Goal: Task Accomplishment & Management: Manage account settings

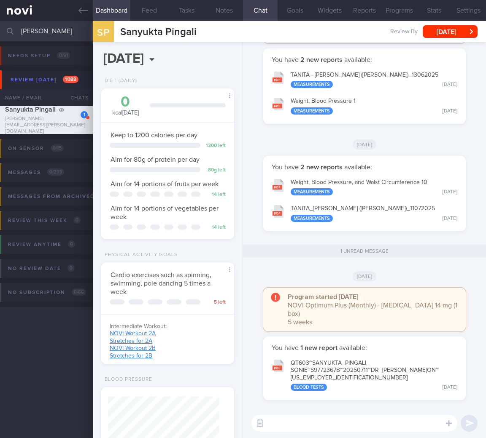
select select "7"
drag, startPoint x: 44, startPoint y: 28, endPoint x: -76, endPoint y: 22, distance: 120.7
click at [0, 22] on html "You are offline! Some functionality will be unavailable Patients New Users Coac…" at bounding box center [243, 219] width 486 height 438
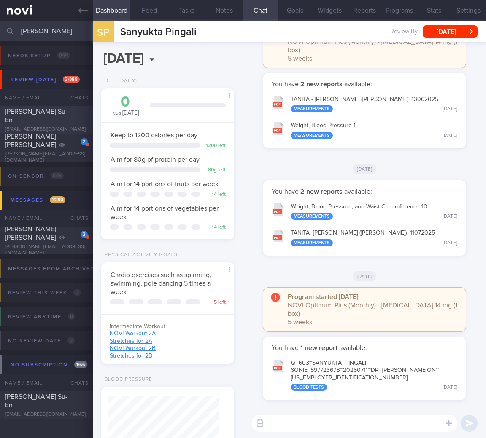
type input "[PERSON_NAME]"
drag, startPoint x: 37, startPoint y: 106, endPoint x: 34, endPoint y: 112, distance: 6.2
click at [36, 109] on div "[PERSON_NAME] Su-En [EMAIL_ADDRESS][DOMAIN_NAME] [DATE] A month ago" at bounding box center [243, 120] width 486 height 28
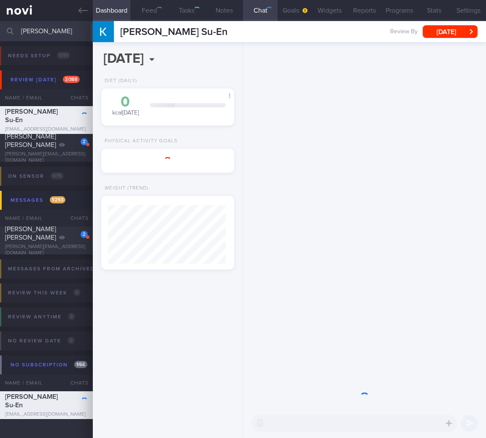
drag, startPoint x: 34, startPoint y: 112, endPoint x: 475, endPoint y: 48, distance: 445.8
click at [34, 112] on span "[PERSON_NAME] Su-En" at bounding box center [31, 115] width 53 height 15
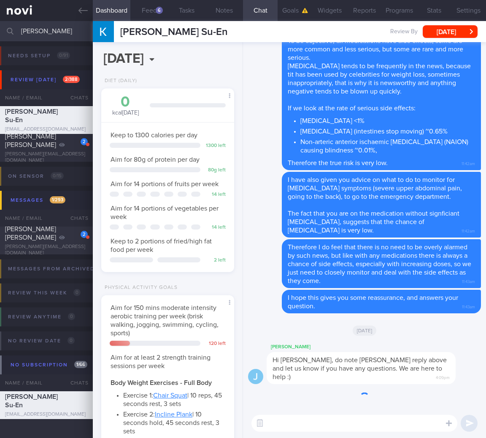
scroll to position [68, 111]
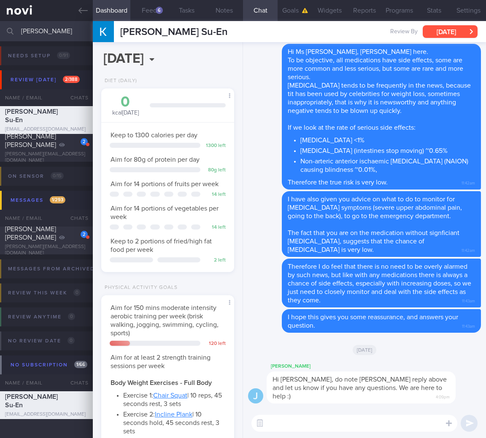
click at [452, 33] on button "[DATE]" at bounding box center [449, 31] width 55 height 13
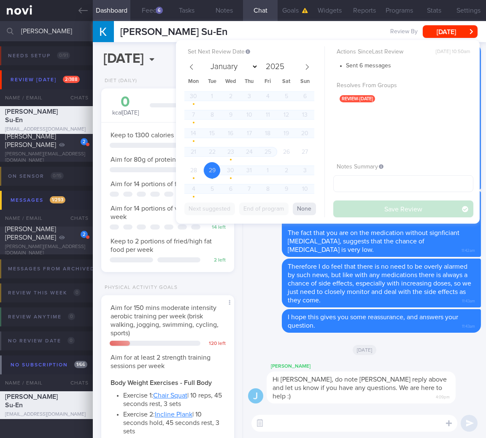
drag, startPoint x: 314, startPoint y: 62, endPoint x: 284, endPoint y: 73, distance: 32.3
click at [306, 66] on div "Set Next Review Date [DATE] January February March April May June July August S…" at bounding box center [254, 123] width 140 height 150
click at [303, 67] on span at bounding box center [307, 67] width 14 height 14
select select "7"
click at [260, 168] on div "28 29 30 31 1 2 3 4 5 6 7 8 9 10 11 12 13 14 15 16 17 18 19 20 21 22 23 24 25 2…" at bounding box center [249, 143] width 130 height 111
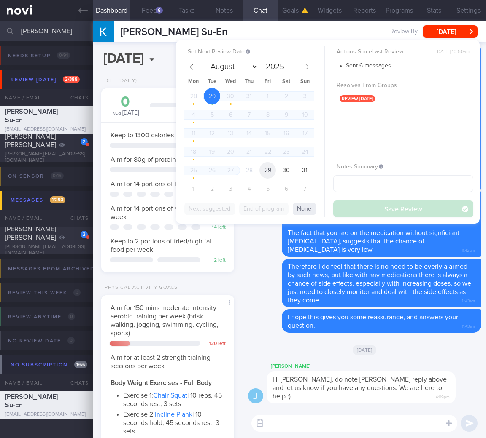
click at [261, 168] on span "29" at bounding box center [267, 170] width 16 height 16
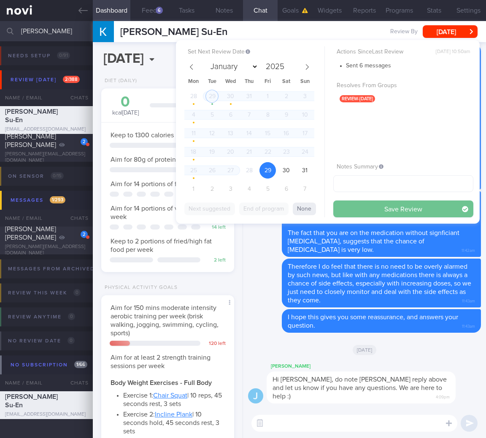
click at [391, 216] on button "Save Review" at bounding box center [403, 209] width 140 height 17
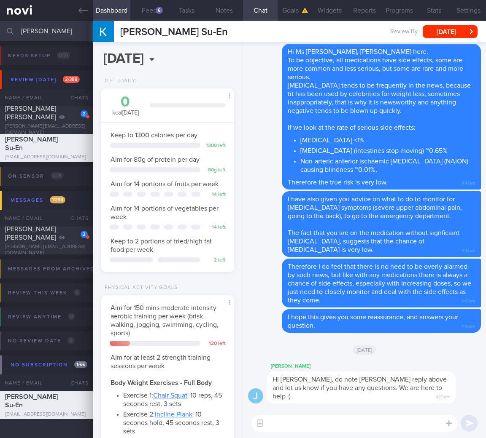
drag, startPoint x: 71, startPoint y: 33, endPoint x: -30, endPoint y: 31, distance: 100.8
click at [0, 31] on html "You are offline! Some functionality will be unavailable Patients New Users Coac…" at bounding box center [243, 219] width 486 height 438
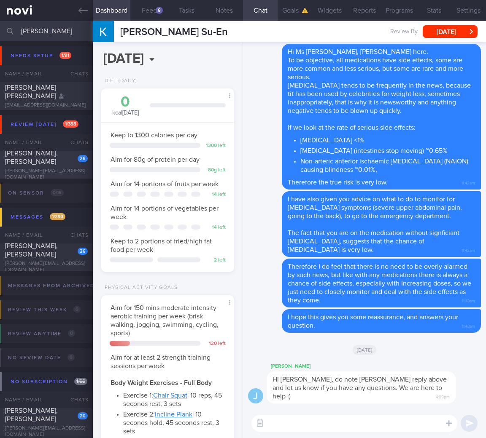
type input "[PERSON_NAME]"
click at [39, 166] on div "[PERSON_NAME], [PERSON_NAME]" at bounding box center [45, 157] width 81 height 17
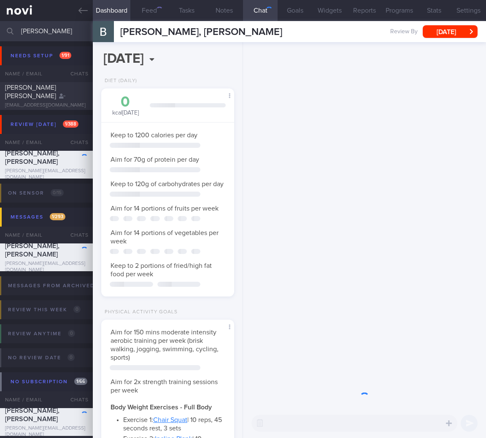
scroll to position [421432, 421389]
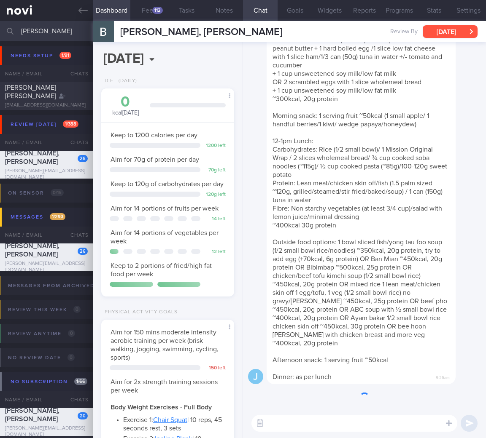
click at [457, 28] on button "[DATE]" at bounding box center [449, 31] width 55 height 13
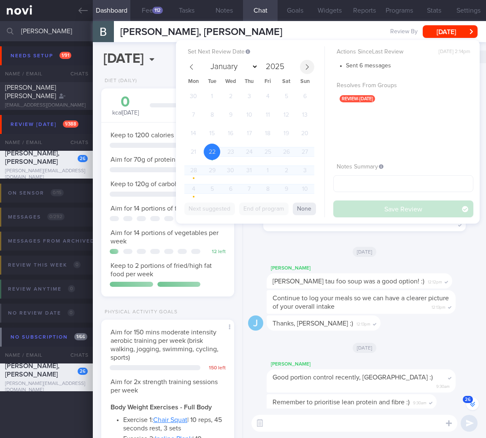
click at [310, 67] on span at bounding box center [307, 67] width 14 height 14
select select "7"
click at [262, 167] on span "29" at bounding box center [267, 170] width 16 height 16
click at [377, 203] on button "Save Review" at bounding box center [403, 209] width 140 height 17
click at [202, 305] on div "Diet (Daily) 0 kcal [DATE] Carbs Protein Fat 0 g 0 g 0 g Keep to 1200 calories …" at bounding box center [168, 191] width 150 height 227
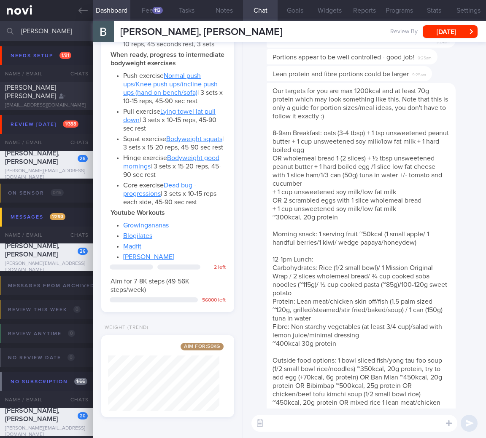
scroll to position [0, 0]
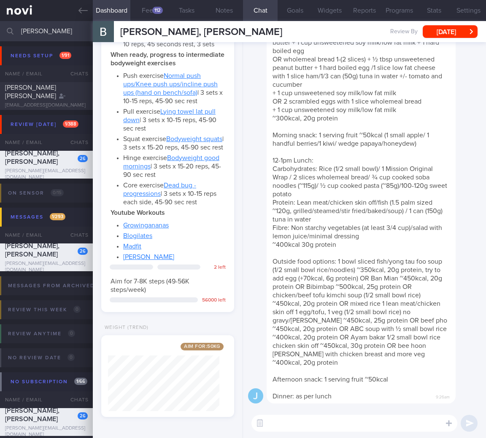
drag, startPoint x: 62, startPoint y: 34, endPoint x: -102, endPoint y: 30, distance: 164.4
click at [0, 30] on html "You are offline! Some functionality will be unavailable Patients New Users Coac…" at bounding box center [243, 219] width 486 height 438
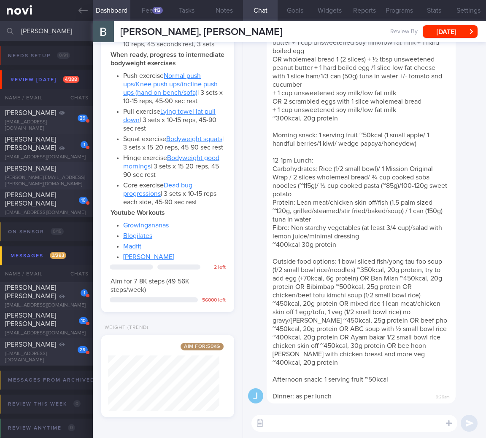
type input "[PERSON_NAME]"
click at [41, 180] on div "[PERSON_NAME][EMAIL_ADDRESS][PERSON_NAME][DOMAIN_NAME]" at bounding box center [46, 181] width 83 height 13
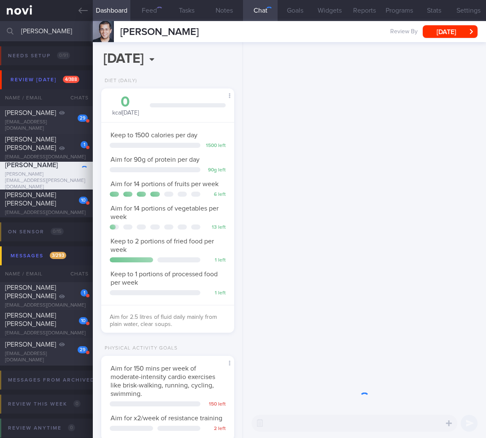
click at [465, 24] on div "[PERSON_NAME] [PERSON_NAME] [PERSON_NAME][EMAIL_ADDRESS][PERSON_NAME][DOMAIN_NA…" at bounding box center [289, 31] width 393 height 21
click at [462, 28] on button "[DATE]" at bounding box center [449, 31] width 55 height 13
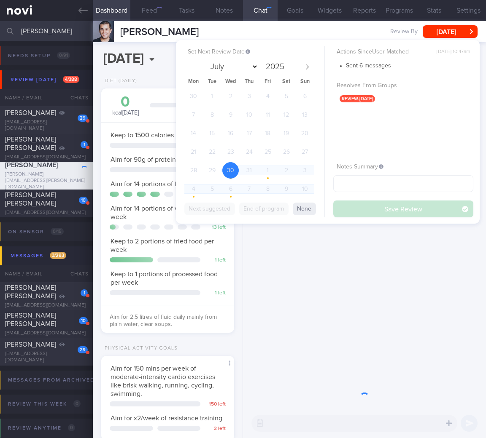
scroll to position [68, 111]
click at [305, 68] on icon at bounding box center [307, 67] width 6 height 6
select select "7"
click at [261, 171] on span "29" at bounding box center [267, 170] width 16 height 16
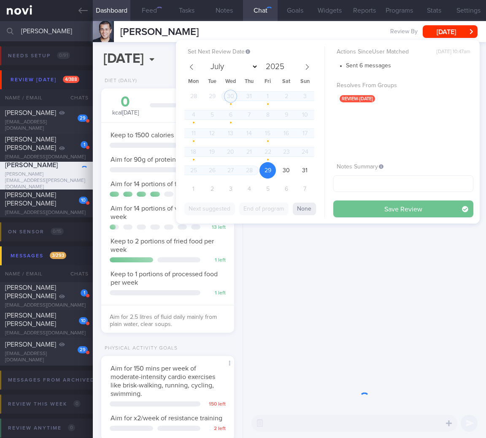
click at [379, 207] on button "Save Review" at bounding box center [403, 209] width 140 height 17
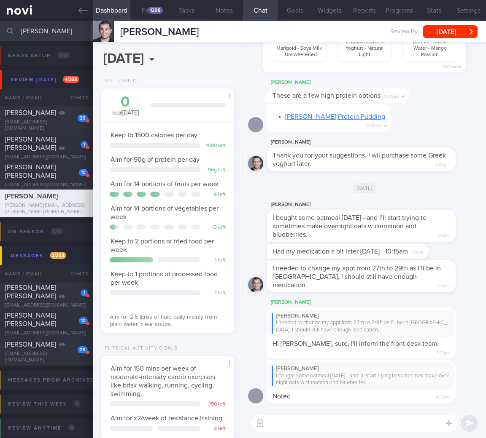
click at [22, 26] on input "[PERSON_NAME]" at bounding box center [243, 31] width 486 height 20
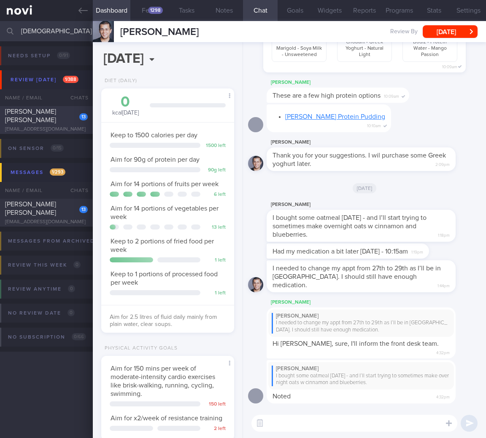
type input "[DEMOGRAPHIC_DATA]"
click at [51, 113] on span "[PERSON_NAME] [PERSON_NAME]" at bounding box center [30, 115] width 51 height 15
select select "5"
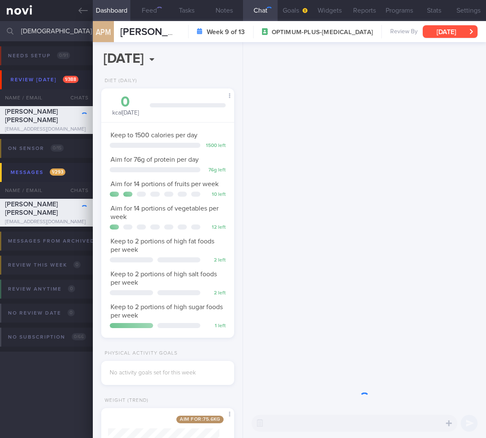
scroll to position [68, 111]
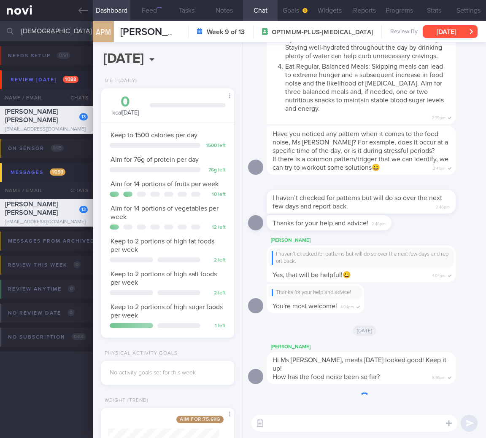
click at [458, 26] on button "[DATE]" at bounding box center [449, 31] width 55 height 13
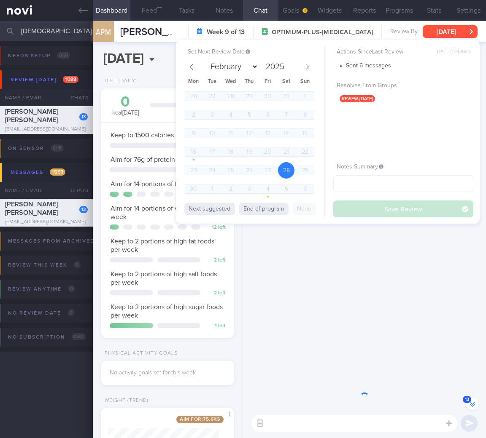
scroll to position [-636, 0]
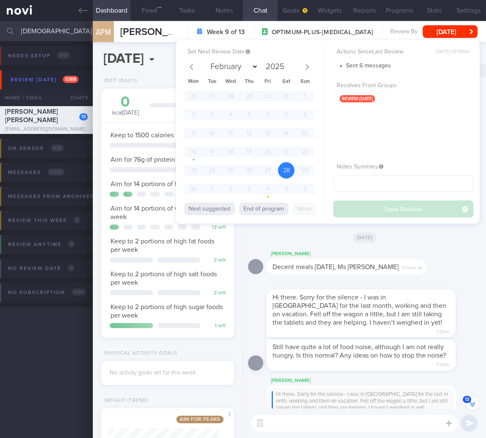
click at [453, 30] on button "[DATE]" at bounding box center [449, 31] width 55 height 13
click at [376, 311] on span "Hi there. Sorry for the silence - I was in [GEOGRAPHIC_DATA] for the last month…" at bounding box center [359, 310] width 174 height 32
click at [461, 321] on div "Hi there. Sorry for the silence - I was in [GEOGRAPHIC_DATA] for the last month…" at bounding box center [373, 308] width 214 height 59
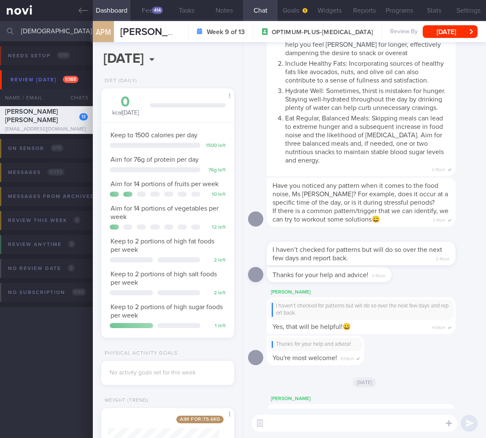
scroll to position [0, 0]
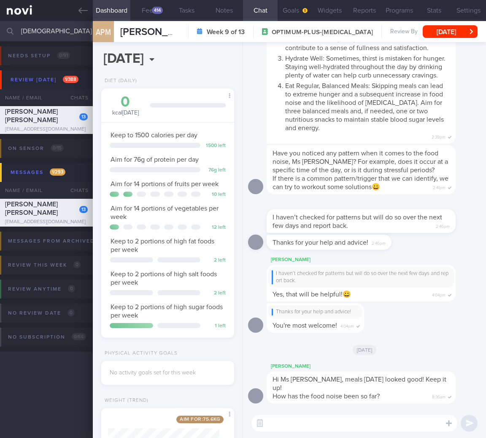
click at [31, 30] on input "[DEMOGRAPHIC_DATA]" at bounding box center [243, 31] width 486 height 20
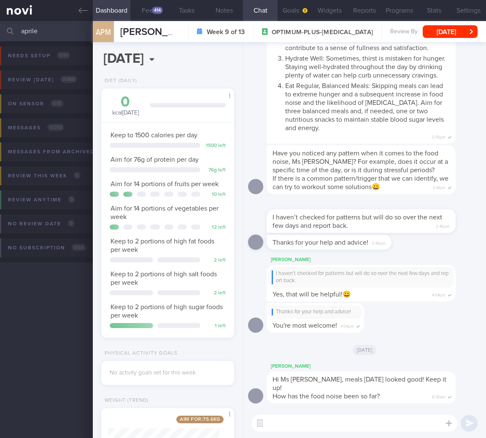
click at [32, 28] on input "aprile" at bounding box center [243, 31] width 486 height 20
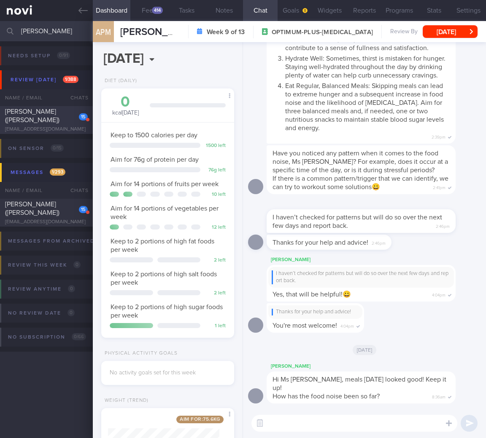
type input "[PERSON_NAME]"
click at [75, 119] on div "15" at bounding box center [77, 113] width 20 height 13
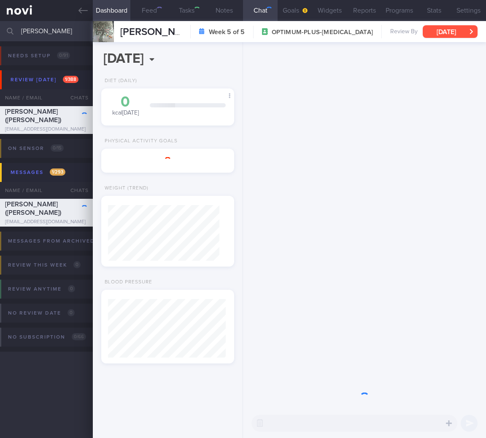
select select "7"
click at [437, 29] on button "[DATE]" at bounding box center [449, 31] width 55 height 13
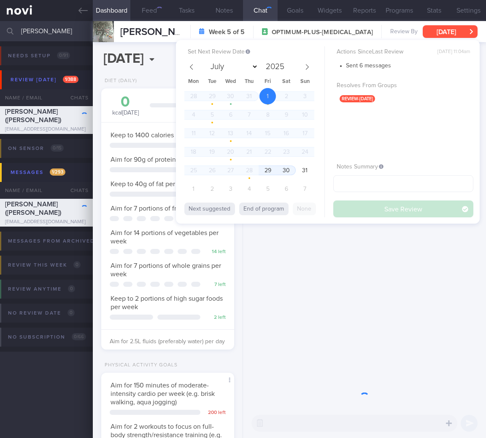
scroll to position [68, 111]
click at [271, 166] on span "29" at bounding box center [267, 170] width 16 height 16
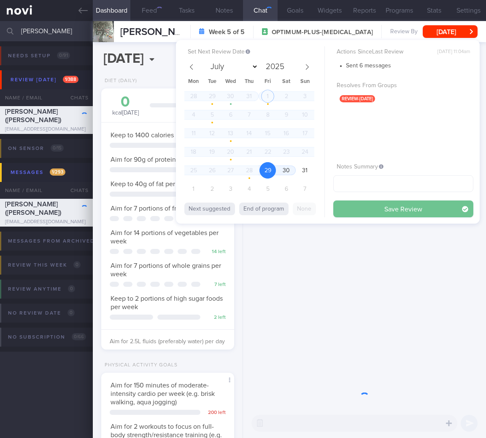
click at [394, 213] on button "Save Review" at bounding box center [403, 209] width 140 height 17
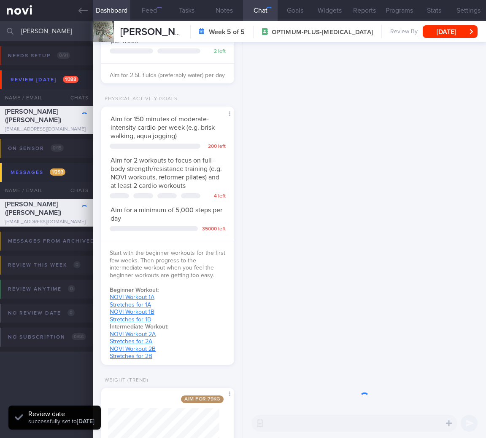
scroll to position [429, 0]
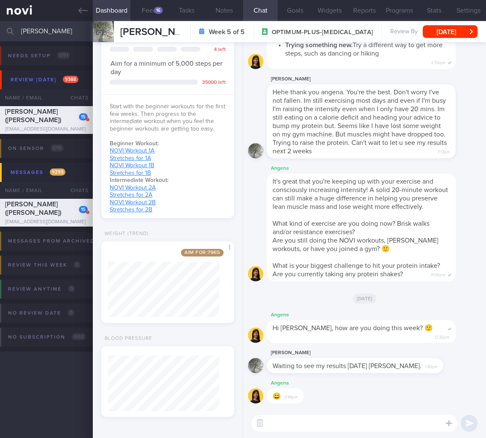
click at [32, 35] on input "[PERSON_NAME]" at bounding box center [243, 31] width 486 height 20
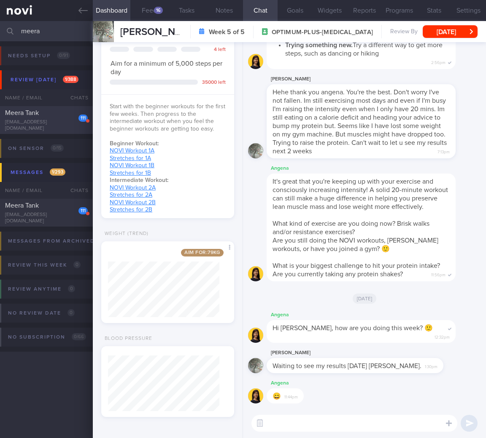
type input "meera"
click at [50, 117] on div "Meera Tank" at bounding box center [45, 113] width 81 height 8
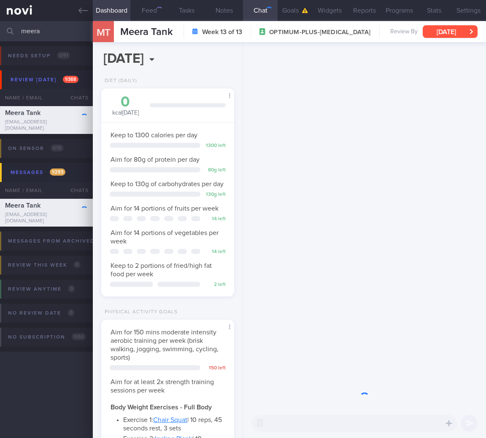
scroll to position [68, 111]
click at [466, 33] on button "[DATE]" at bounding box center [449, 31] width 55 height 13
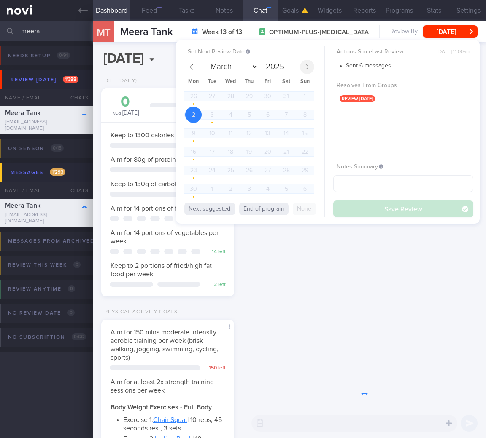
click at [304, 65] on icon at bounding box center [307, 67] width 6 height 6
select select "7"
click at [270, 174] on span "29" at bounding box center [267, 170] width 16 height 16
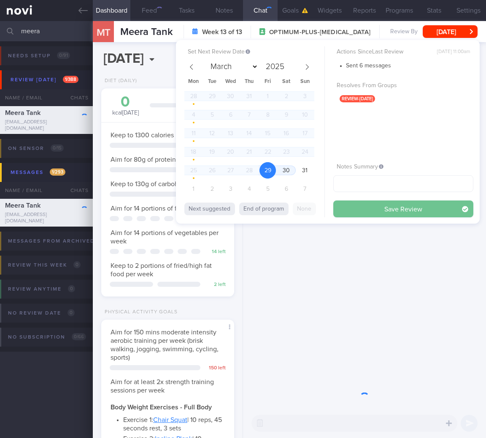
click at [378, 209] on button "Save Review" at bounding box center [403, 209] width 140 height 17
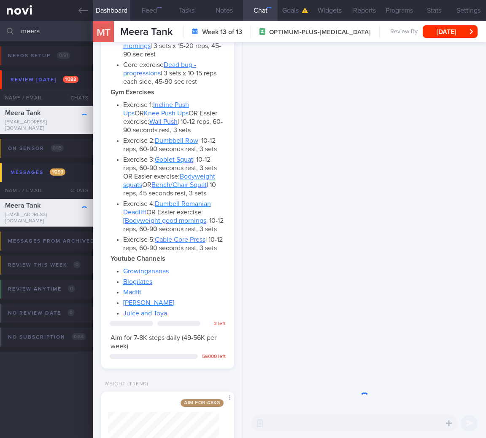
scroll to position [704, 0]
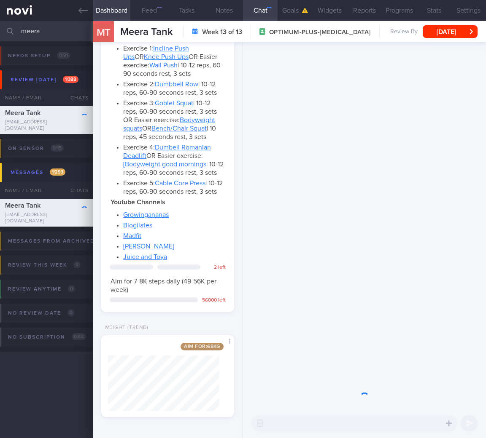
click at [358, 250] on div at bounding box center [364, 225] width 243 height 367
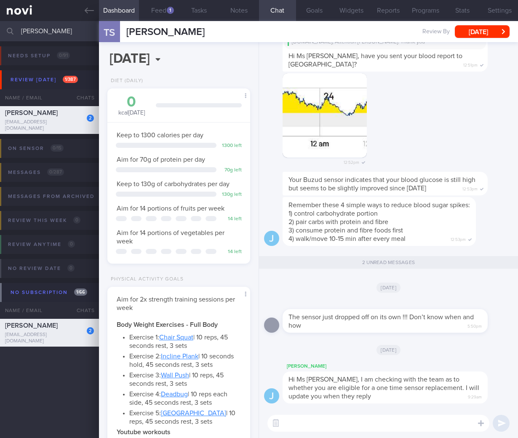
select select "4"
